Goal: Task Accomplishment & Management: Complete application form

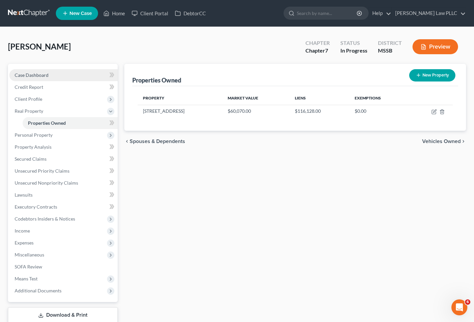
click at [33, 74] on span "Case Dashboard" at bounding box center [32, 75] width 34 height 6
select select "0"
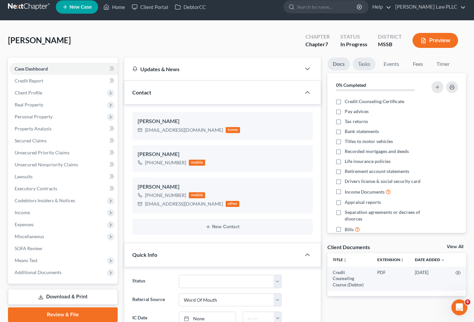
click at [365, 63] on link "Tasks" at bounding box center [363, 63] width 23 height 13
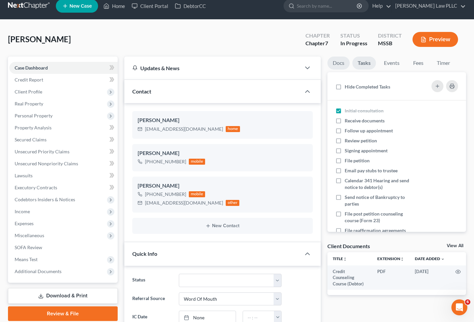
click at [341, 65] on link "Docs" at bounding box center [338, 62] width 22 height 13
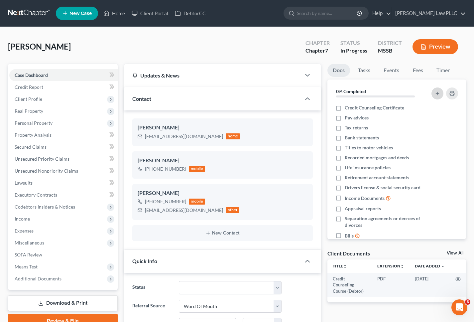
click at [434, 92] on button "button" at bounding box center [437, 93] width 12 height 12
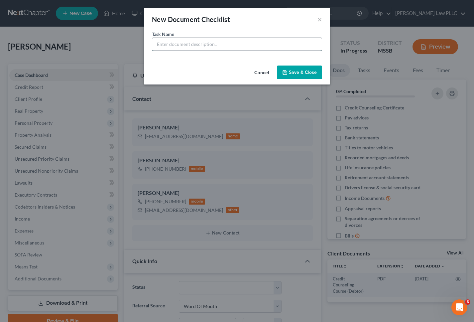
click at [242, 50] on input "text" at bounding box center [236, 44] width 169 height 13
type input "Drivers License"
click at [308, 72] on button "Save & Close" at bounding box center [299, 72] width 45 height 14
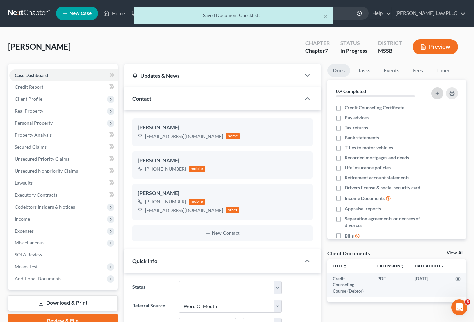
click at [438, 93] on icon "button" at bounding box center [437, 93] width 5 height 5
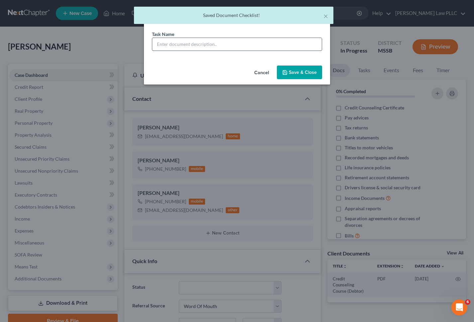
click at [242, 45] on input "text" at bounding box center [236, 44] width 169 height 13
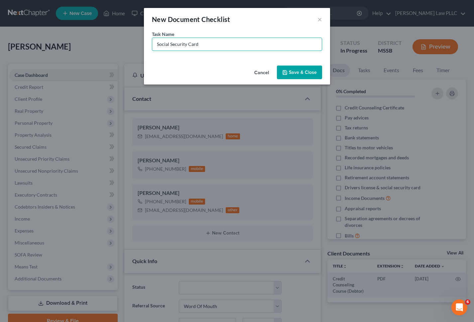
type input "Social Security Card"
click at [302, 72] on button "Save & Close" at bounding box center [299, 72] width 45 height 14
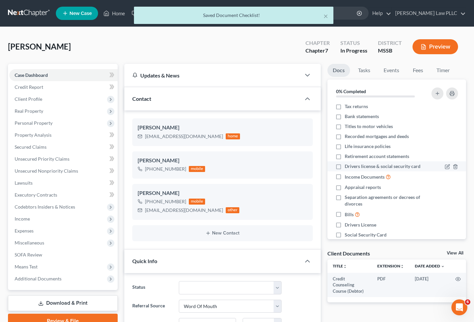
scroll to position [33, 0]
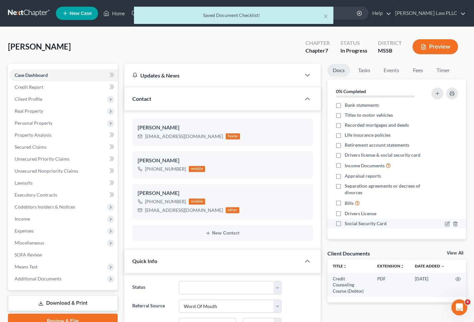
drag, startPoint x: 337, startPoint y: 224, endPoint x: 338, endPoint y: 220, distance: 3.8
click at [345, 223] on label "Social Security Card" at bounding box center [366, 223] width 42 height 7
click at [347, 223] on input "Social Security Card" at bounding box center [349, 222] width 4 height 4
checkbox input "true"
click at [345, 214] on label "Drivers License" at bounding box center [361, 213] width 32 height 7
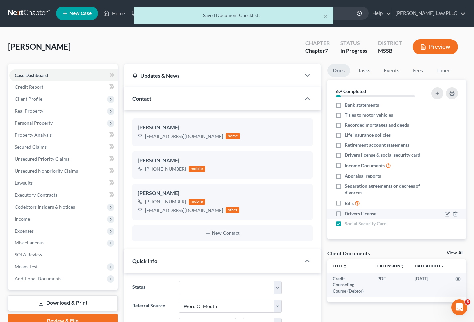
click at [347, 214] on input "Drivers License" at bounding box center [349, 212] width 4 height 4
checkbox input "true"
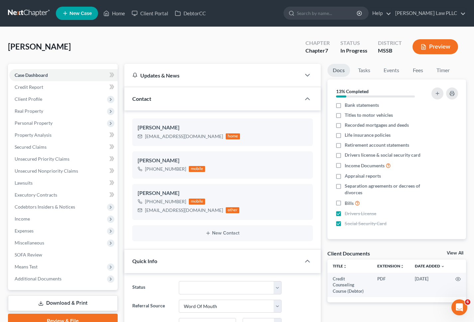
scroll to position [0, 0]
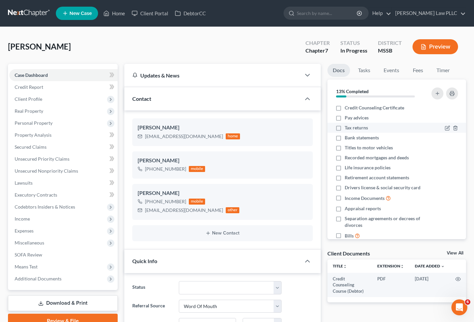
click at [345, 127] on label "Tax returns" at bounding box center [356, 127] width 23 height 7
click at [347, 127] on input "Tax returns" at bounding box center [349, 126] width 4 height 4
checkbox input "true"
click at [345, 138] on label "Bank statements" at bounding box center [362, 137] width 34 height 7
click at [347, 138] on input "Bank statements" at bounding box center [349, 136] width 4 height 4
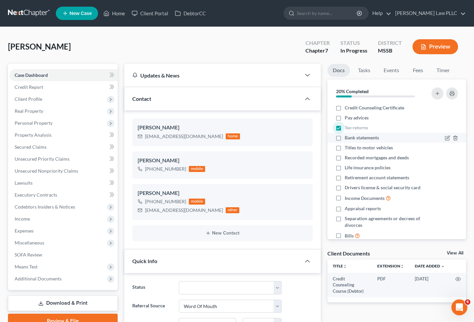
checkbox input "true"
click at [345, 148] on label "Titles to motor vehicles" at bounding box center [369, 147] width 48 height 7
click at [347, 148] on input "Titles to motor vehicles" at bounding box center [349, 146] width 4 height 4
checkbox input "true"
click at [345, 158] on label "Recorded mortgages and deeds" at bounding box center [377, 157] width 64 height 7
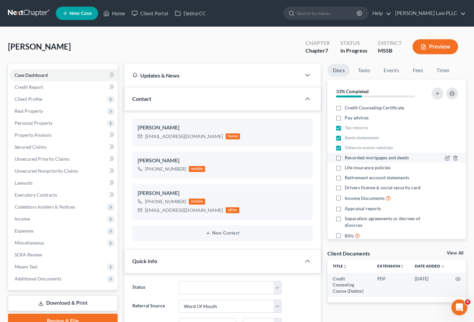
click at [347, 158] on input "Recorded mortgages and deeds" at bounding box center [349, 156] width 4 height 4
checkbox input "true"
click at [345, 168] on label "Life insurance policies" at bounding box center [368, 167] width 46 height 7
click at [347, 168] on input "Life insurance policies" at bounding box center [349, 166] width 4 height 4
checkbox input "true"
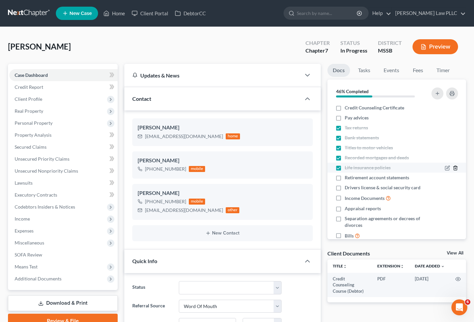
click at [455, 169] on icon "button" at bounding box center [454, 167] width 5 height 5
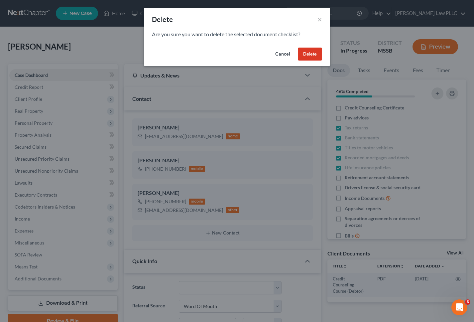
click at [311, 54] on button "Delete" at bounding box center [310, 54] width 24 height 13
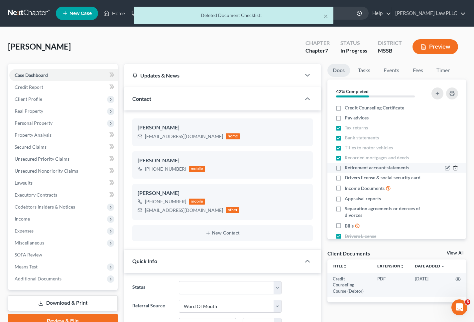
click at [456, 168] on icon "button" at bounding box center [454, 167] width 5 height 5
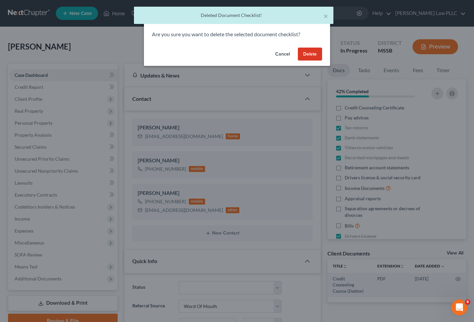
click at [315, 57] on button "Delete" at bounding box center [310, 54] width 24 height 13
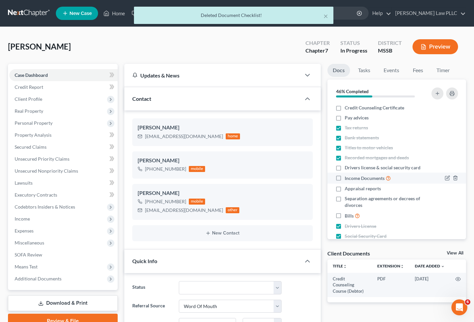
click at [345, 177] on label "Income Documents" at bounding box center [368, 178] width 46 height 8
click at [347, 177] on input "Income Documents" at bounding box center [349, 176] width 4 height 4
checkbox input "true"
click at [345, 167] on label "Drivers license & social security card" at bounding box center [383, 167] width 76 height 7
click at [347, 167] on input "Drivers license & social security card" at bounding box center [349, 166] width 4 height 4
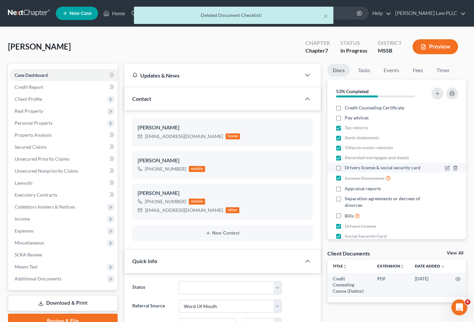
checkbox input "true"
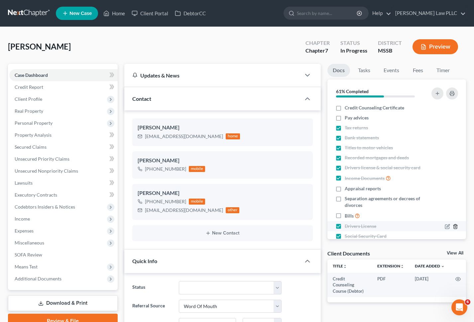
click at [455, 226] on line "button" at bounding box center [455, 226] width 0 height 1
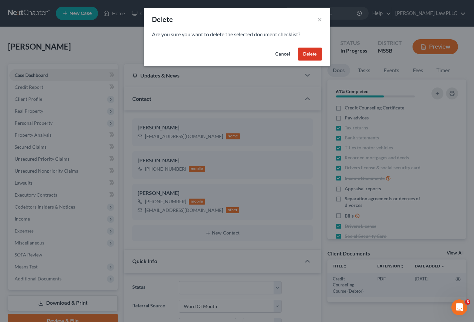
drag, startPoint x: 311, startPoint y: 55, endPoint x: 315, endPoint y: 91, distance: 36.4
click at [311, 55] on button "Delete" at bounding box center [310, 54] width 24 height 13
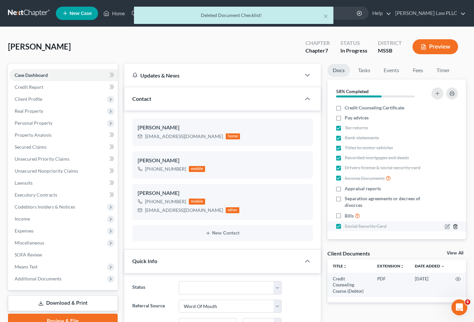
click at [455, 227] on line "button" at bounding box center [455, 226] width 0 height 1
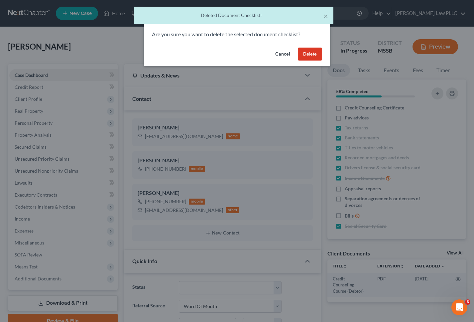
click at [308, 52] on button "Delete" at bounding box center [310, 54] width 24 height 13
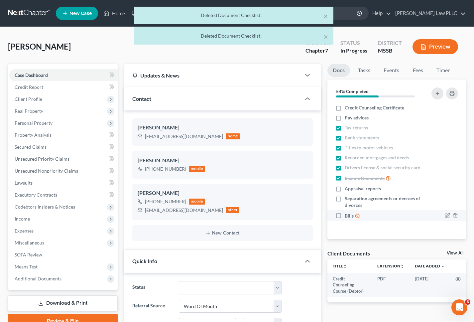
click at [345, 215] on label "Bills" at bounding box center [352, 216] width 15 height 8
click at [347, 215] on input "Bills" at bounding box center [349, 214] width 4 height 4
checkbox input "true"
click at [457, 199] on icon "button" at bounding box center [454, 198] width 5 height 5
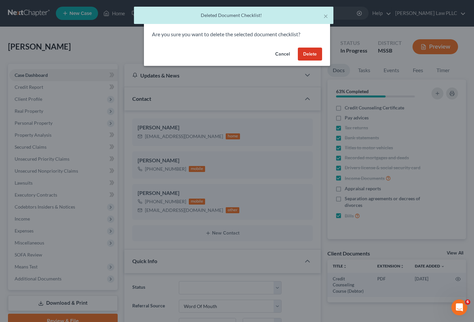
click at [316, 55] on button "Delete" at bounding box center [310, 54] width 24 height 13
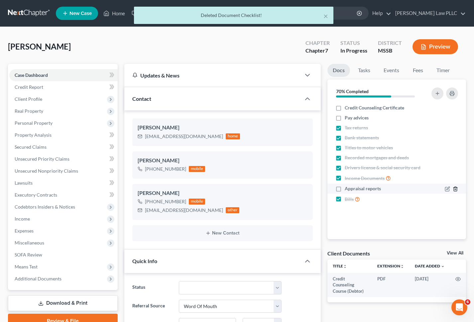
click at [455, 189] on line "button" at bounding box center [455, 189] width 0 height 1
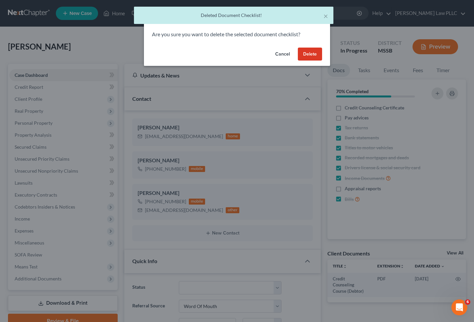
click at [302, 55] on button "Delete" at bounding box center [310, 54] width 24 height 13
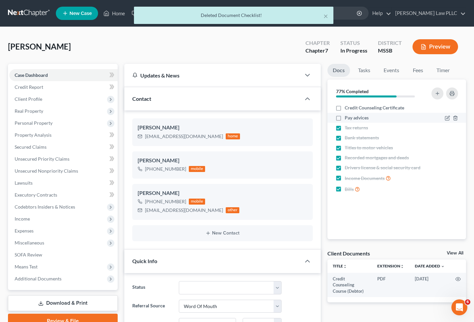
click at [345, 118] on label "Pay advices" at bounding box center [357, 117] width 24 height 7
click at [347, 118] on input "Pay advices" at bounding box center [349, 116] width 4 height 4
checkbox input "true"
click at [345, 109] on label "Credit Counseling Certificate" at bounding box center [374, 107] width 59 height 7
click at [347, 109] on input "Credit Counseling Certificate" at bounding box center [349, 106] width 4 height 4
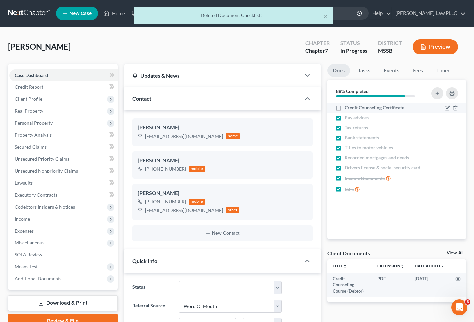
checkbox input "true"
click at [361, 72] on link "Tasks" at bounding box center [363, 70] width 23 height 13
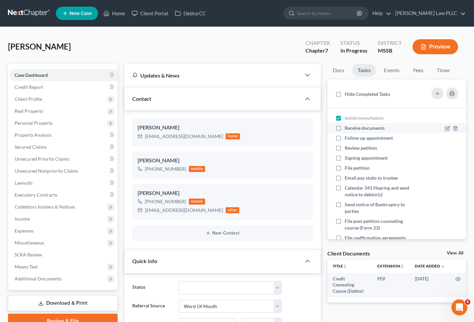
click at [345, 128] on label "Receive documents" at bounding box center [367, 128] width 45 height 7
click at [347, 128] on input "Receive documents" at bounding box center [349, 127] width 4 height 4
checkbox input "true"
click at [345, 137] on label "Follow up appointment" at bounding box center [371, 138] width 53 height 7
click at [347, 137] on input "Follow up appointment" at bounding box center [349, 137] width 4 height 4
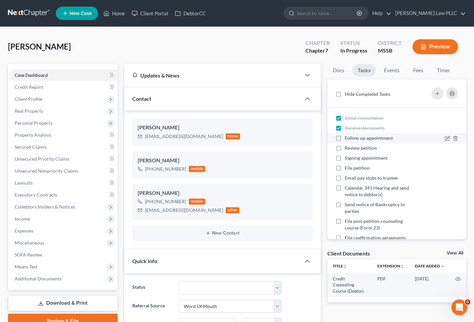
checkbox input "true"
click at [345, 149] on label "Review petition" at bounding box center [364, 148] width 38 height 7
click at [347, 149] on input "Review petition" at bounding box center [349, 147] width 4 height 4
checkbox input "true"
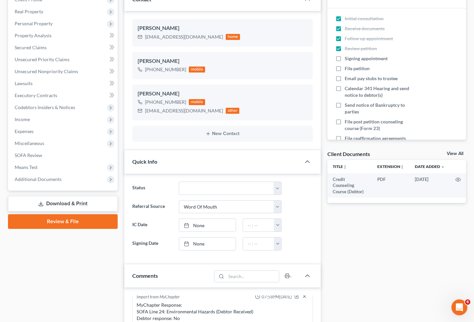
scroll to position [102, 0]
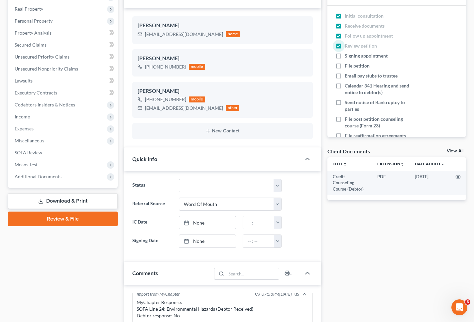
click at [64, 221] on link "Review & File" at bounding box center [63, 218] width 110 height 15
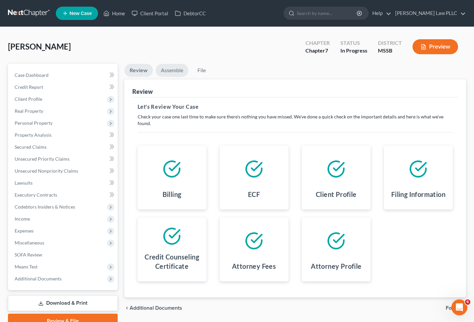
click at [173, 69] on link "Assemble" at bounding box center [171, 70] width 33 height 13
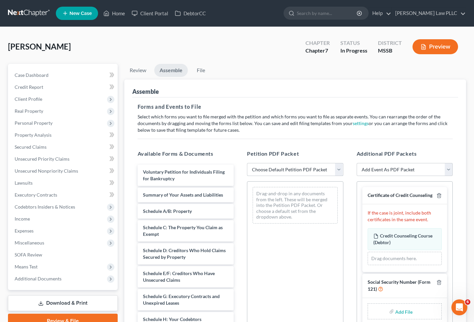
click at [273, 165] on select "Choose Default Petition PDF Packet Emergency Filing (Voluntary Petition and Cre…" at bounding box center [295, 169] width 96 height 13
click at [247, 163] on select "Choose Default Petition PDF Packet Emergency Filing (Voluntary Petition and Cre…" at bounding box center [295, 169] width 96 height 13
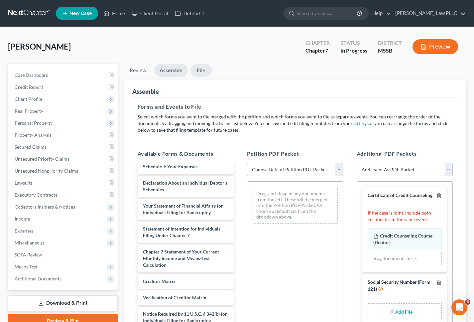
click at [204, 73] on link "File" at bounding box center [200, 70] width 21 height 13
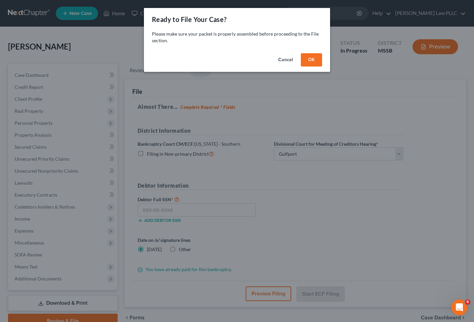
click at [289, 59] on button "Cancel" at bounding box center [285, 59] width 25 height 13
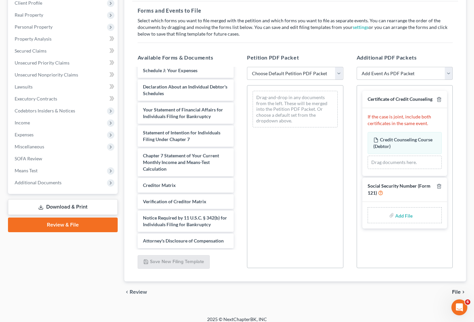
scroll to position [102, 0]
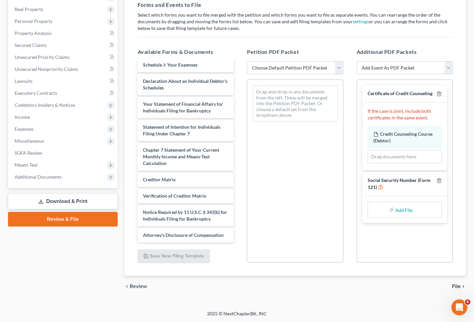
click at [71, 199] on link "Download & Print" at bounding box center [63, 201] width 110 height 16
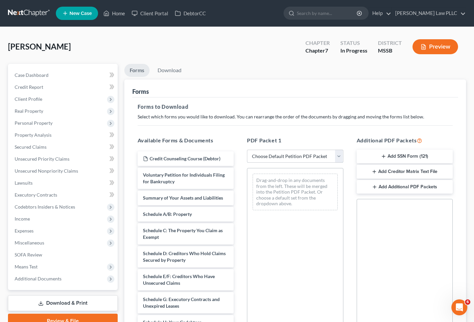
click at [341, 156] on select "Choose Default Petition PDF Packet Complete Bankruptcy Petition (all forms and …" at bounding box center [295, 156] width 96 height 13
select select "0"
click at [247, 150] on select "Choose Default Petition PDF Packet Complete Bankruptcy Petition (all forms and …" at bounding box center [295, 156] width 96 height 13
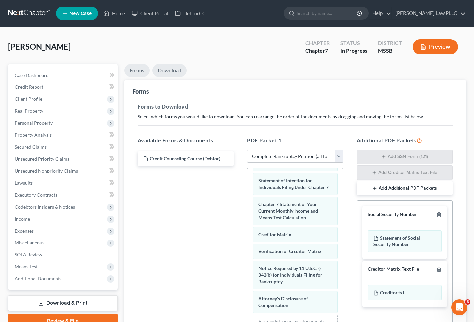
click at [171, 71] on link "Download" at bounding box center [169, 70] width 35 height 13
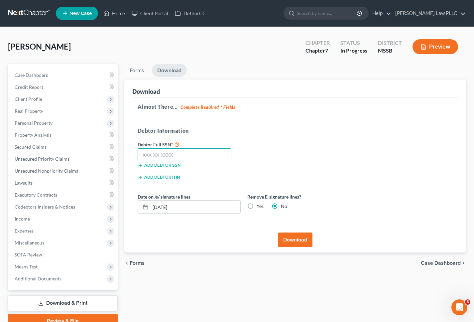
click at [203, 153] on input "text" at bounding box center [185, 154] width 94 height 13
type input "426-87-7393"
click at [298, 242] on button "Download" at bounding box center [295, 239] width 35 height 15
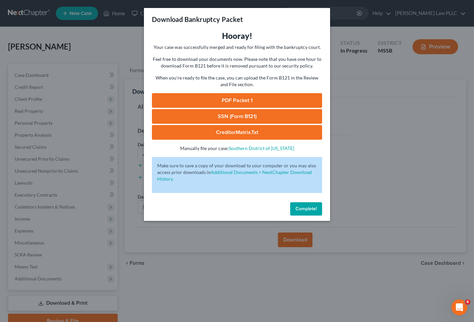
click at [234, 98] on link "PDF Packet 1" at bounding box center [237, 100] width 170 height 15
click at [244, 115] on link "SSN (Form B121)" at bounding box center [237, 116] width 170 height 15
click at [239, 136] on link "CreditorMatrix.txt" at bounding box center [237, 132] width 170 height 15
click at [312, 208] on span "Complete!" at bounding box center [305, 209] width 21 height 6
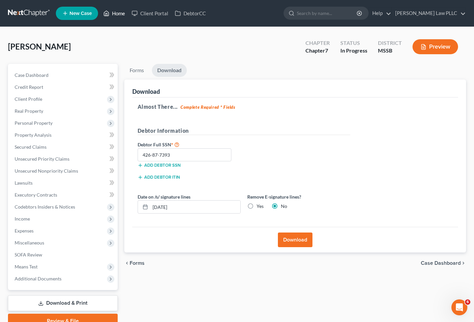
click at [112, 13] on link "Home" at bounding box center [114, 13] width 28 height 12
